Goal: Transaction & Acquisition: Subscribe to service/newsletter

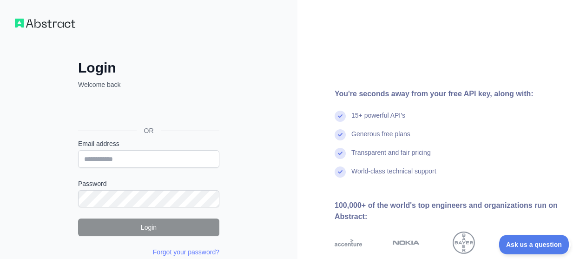
click at [165, 108] on div "Sign in with Google. Opens in new tab" at bounding box center [147, 109] width 139 height 20
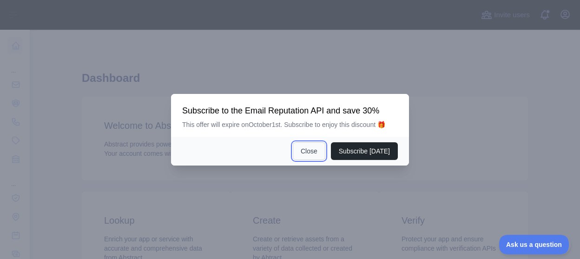
click at [319, 149] on button "Close" at bounding box center [309, 151] width 33 height 18
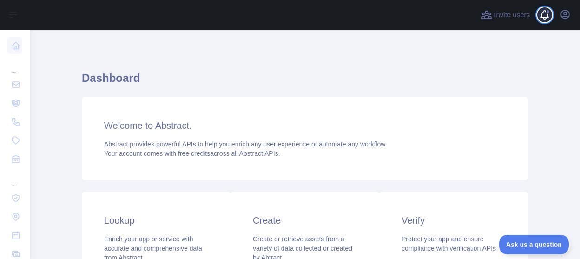
click at [544, 17] on span at bounding box center [548, 15] width 19 height 30
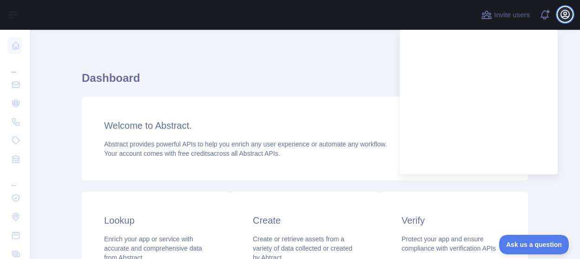
click at [568, 13] on icon "button" at bounding box center [564, 14] width 11 height 11
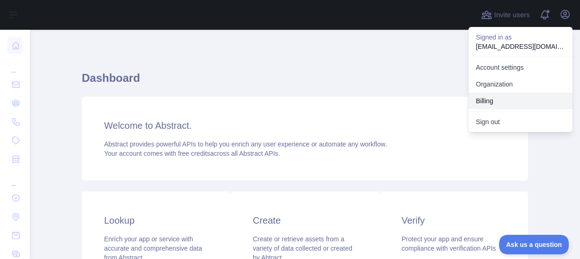
click at [484, 99] on button "Billing" at bounding box center [520, 100] width 104 height 17
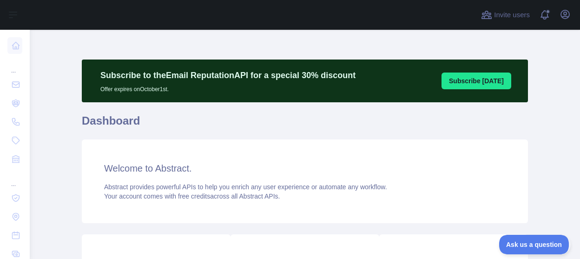
click at [313, 78] on p "Subscribe to the Email Reputation API for a special 30 % discount" at bounding box center [227, 75] width 255 height 13
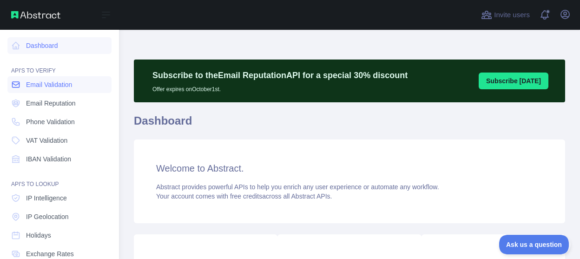
click at [59, 87] on span "Email Validation" at bounding box center [49, 84] width 46 height 9
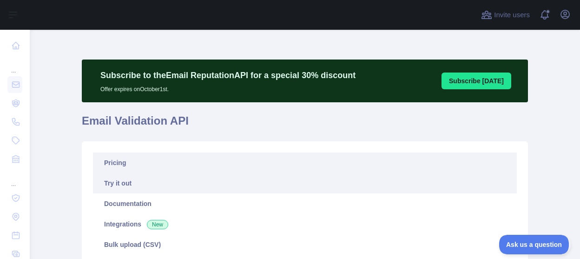
click at [120, 164] on link "Pricing" at bounding box center [304, 162] width 423 height 20
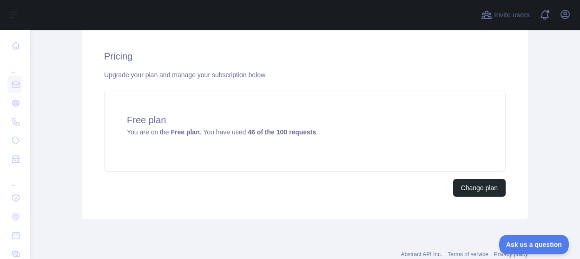
scroll to position [365, 0]
click at [469, 186] on button "Change plan" at bounding box center [479, 187] width 52 height 18
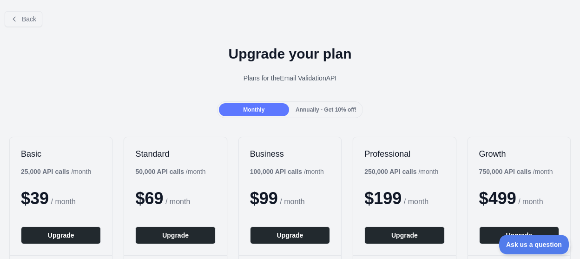
drag, startPoint x: 579, startPoint y: 42, endPoint x: 579, endPoint y: 67, distance: 25.1
drag, startPoint x: 577, startPoint y: 37, endPoint x: 579, endPoint y: 63, distance: 26.5
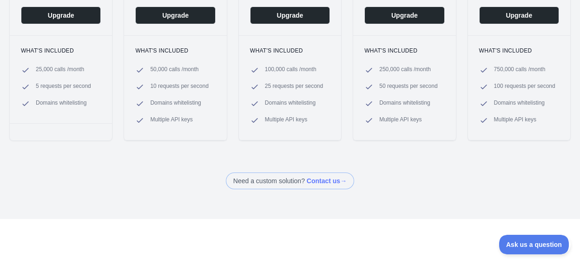
scroll to position [239, 0]
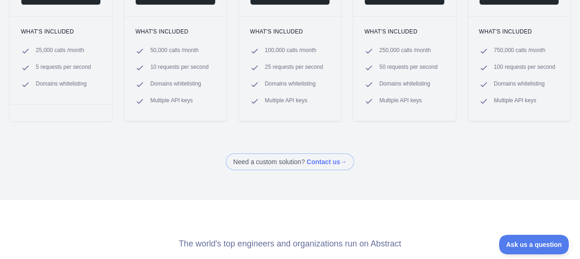
drag, startPoint x: 577, startPoint y: 71, endPoint x: 577, endPoint y: 55, distance: 15.8
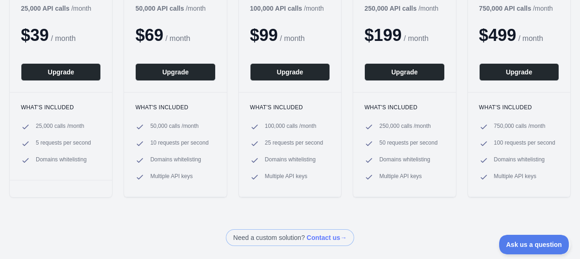
scroll to position [165, 0]
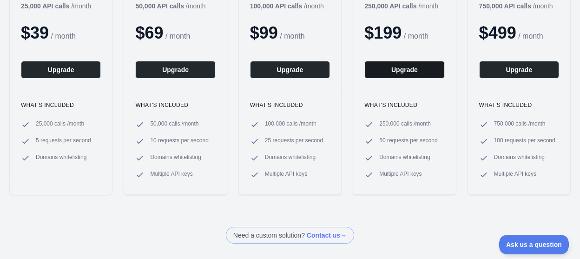
click at [403, 66] on button "Upgrade" at bounding box center [404, 70] width 80 height 18
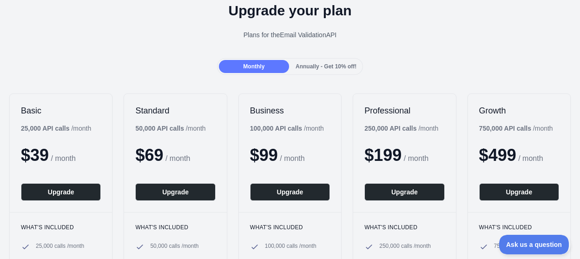
scroll to position [49, 0]
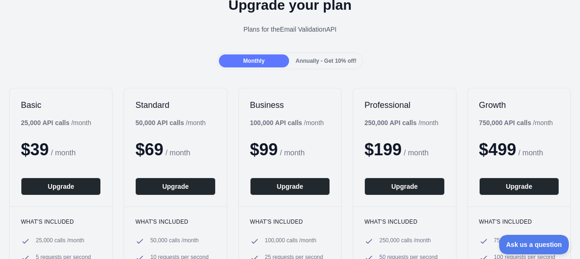
click at [394, 150] on span "$ 199" at bounding box center [382, 149] width 37 height 19
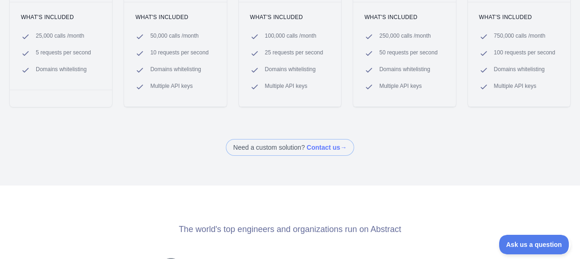
scroll to position [62, 0]
